Goal: Transaction & Acquisition: Purchase product/service

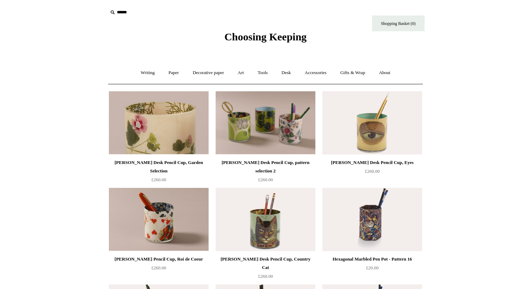
click at [186, 149] on img at bounding box center [159, 122] width 100 height 63
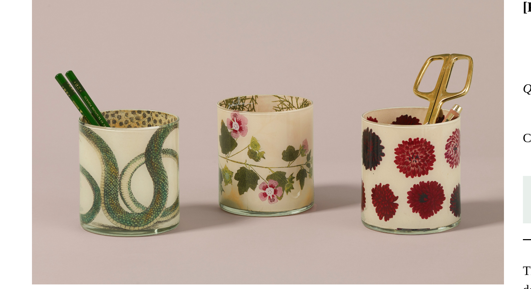
click at [188, 151] on img at bounding box center [186, 157] width 157 height 99
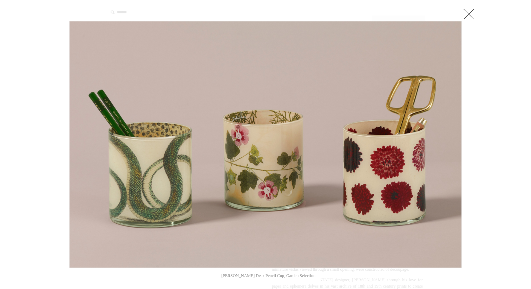
click at [468, 12] on link at bounding box center [469, 14] width 14 height 14
